Goal: Transaction & Acquisition: Purchase product/service

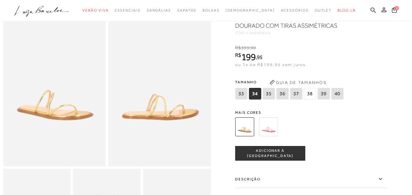
click at [312, 95] on span "38" at bounding box center [310, 94] width 12 height 12
click at [274, 154] on span "ADICIONAR À [GEOGRAPHIC_DATA]" at bounding box center [269, 153] width 69 height 11
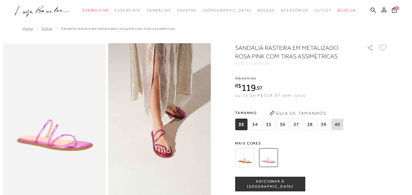
click at [246, 158] on img at bounding box center [244, 157] width 19 height 19
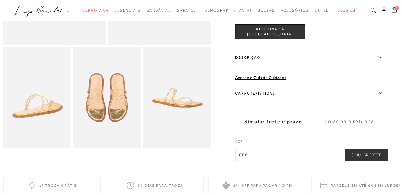
scroll to position [91, 0]
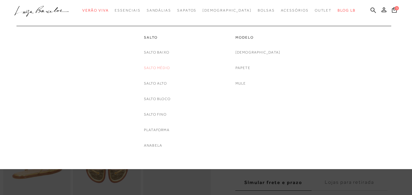
click at [157, 66] on link "Salto Médio" at bounding box center [157, 68] width 26 height 6
